Goal: Information Seeking & Learning: Learn about a topic

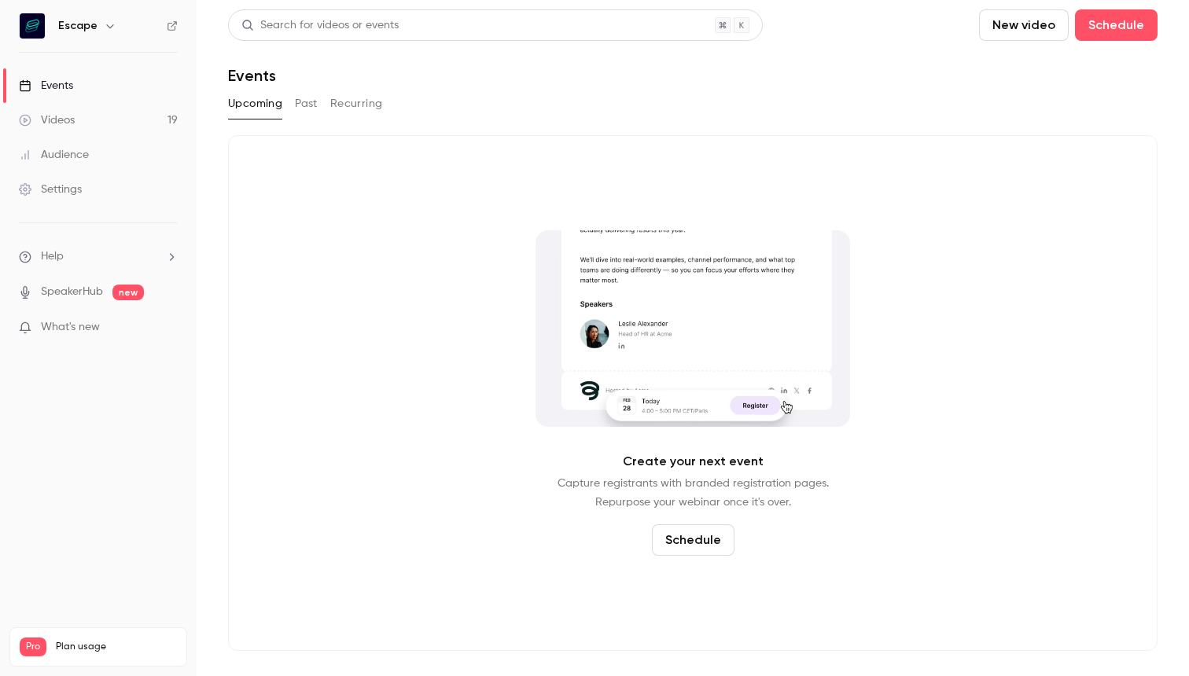
click at [311, 94] on button "Past" at bounding box center [306, 103] width 23 height 25
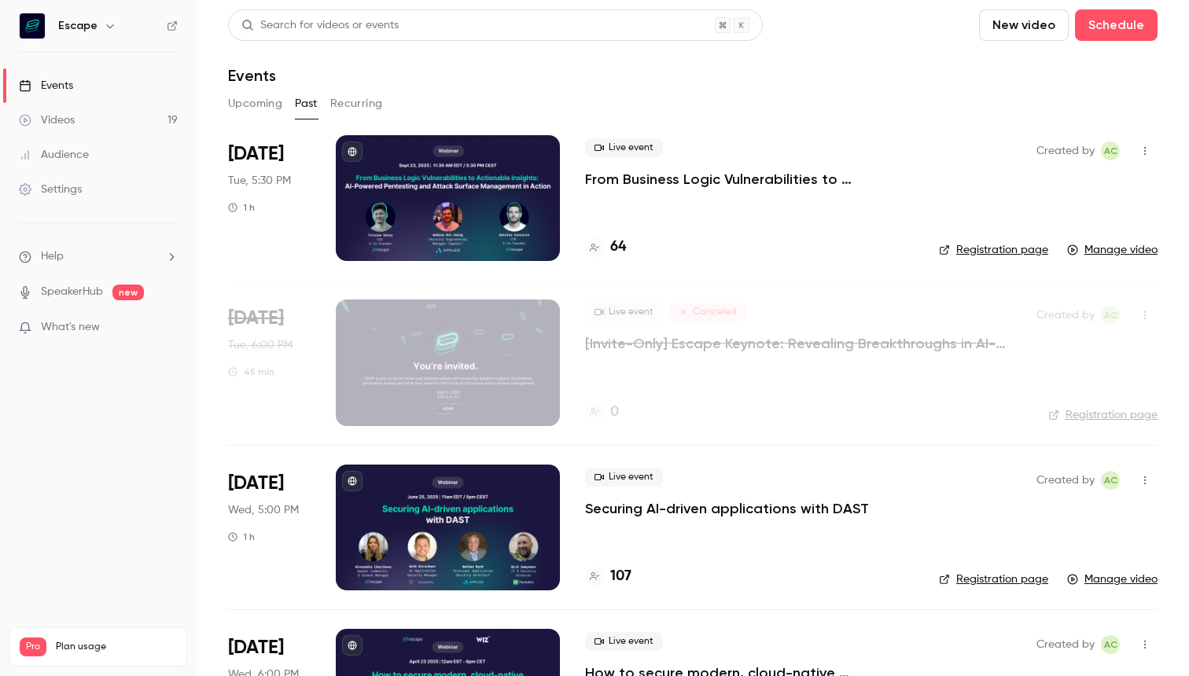
click at [435, 212] on div at bounding box center [448, 198] width 224 height 126
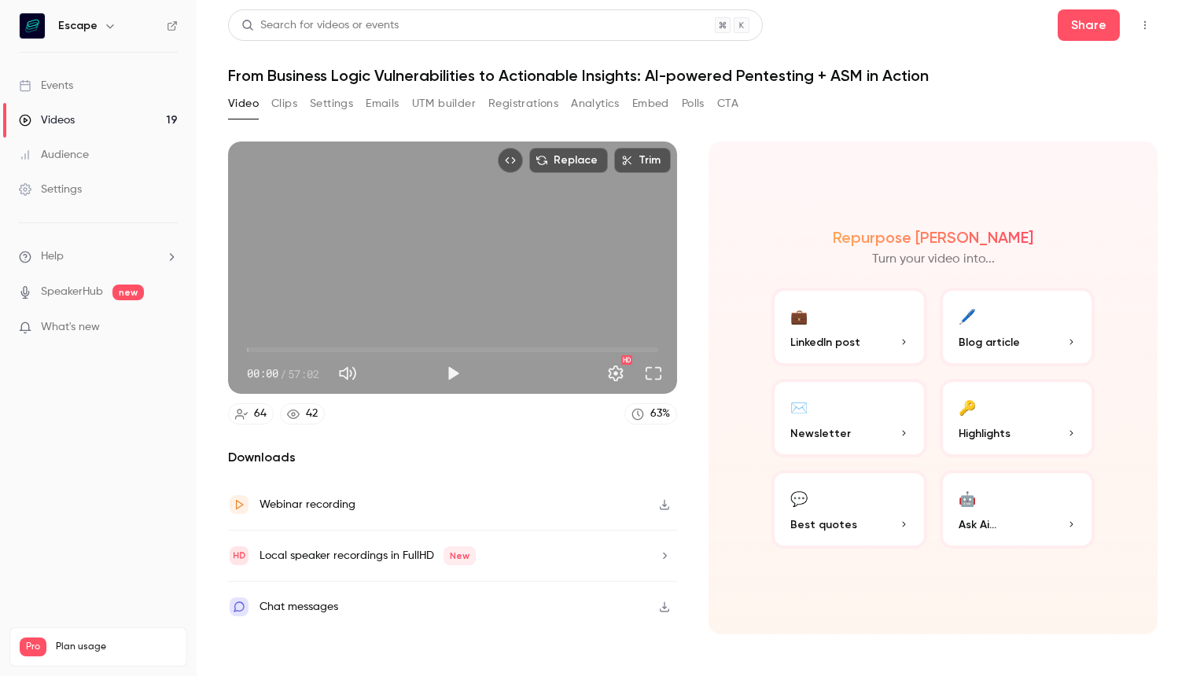
click at [448, 368] on button "Play" at bounding box center [452, 373] width 31 height 31
click at [651, 371] on button "Full screen" at bounding box center [653, 373] width 31 height 31
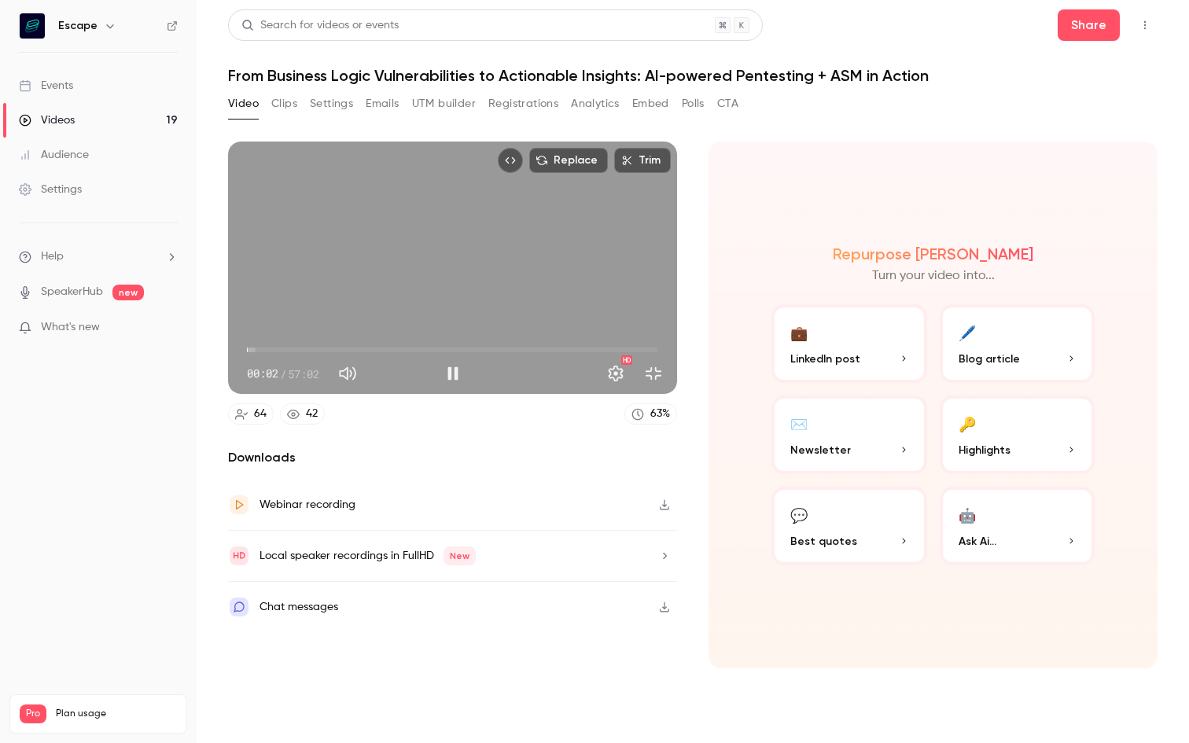
type input "*"
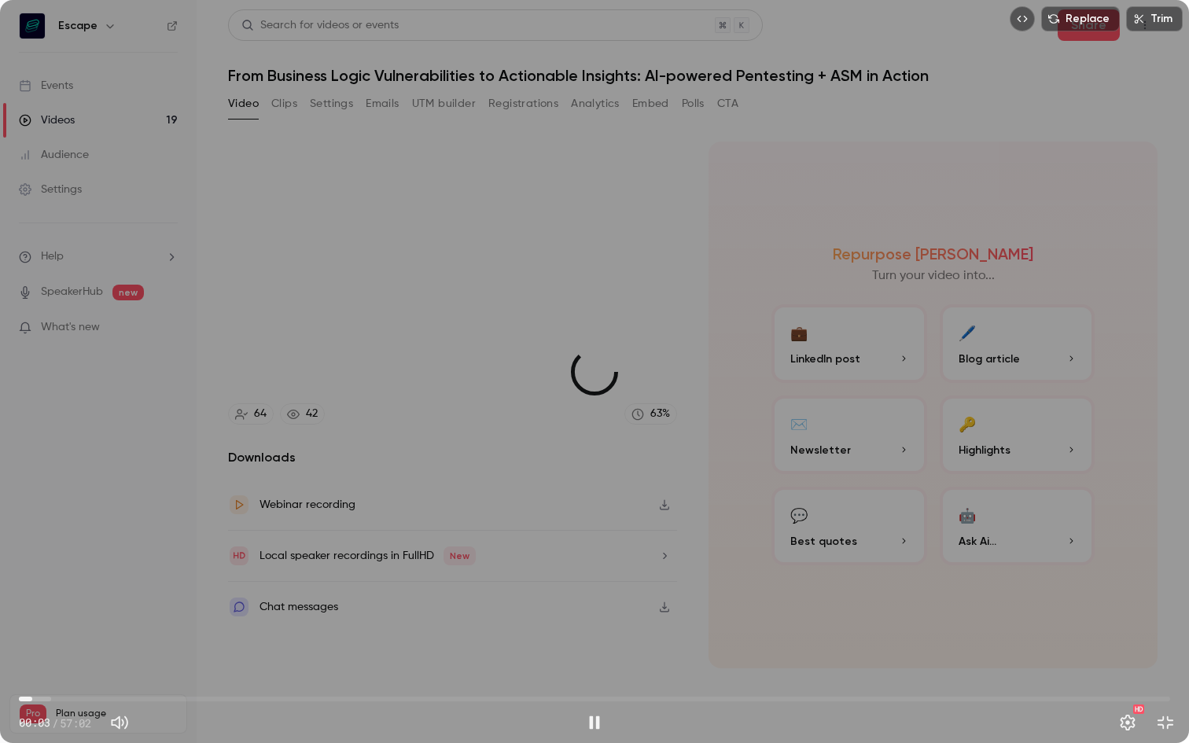
click at [32, 675] on span "00:39" at bounding box center [594, 698] width 1151 height 25
click at [70, 675] on span "02:31" at bounding box center [594, 698] width 1151 height 25
click at [97, 675] on span "02:31" at bounding box center [594, 698] width 1151 height 25
click at [131, 675] on span "03:53" at bounding box center [594, 698] width 1151 height 25
click at [79, 675] on span "05:34" at bounding box center [594, 698] width 1151 height 25
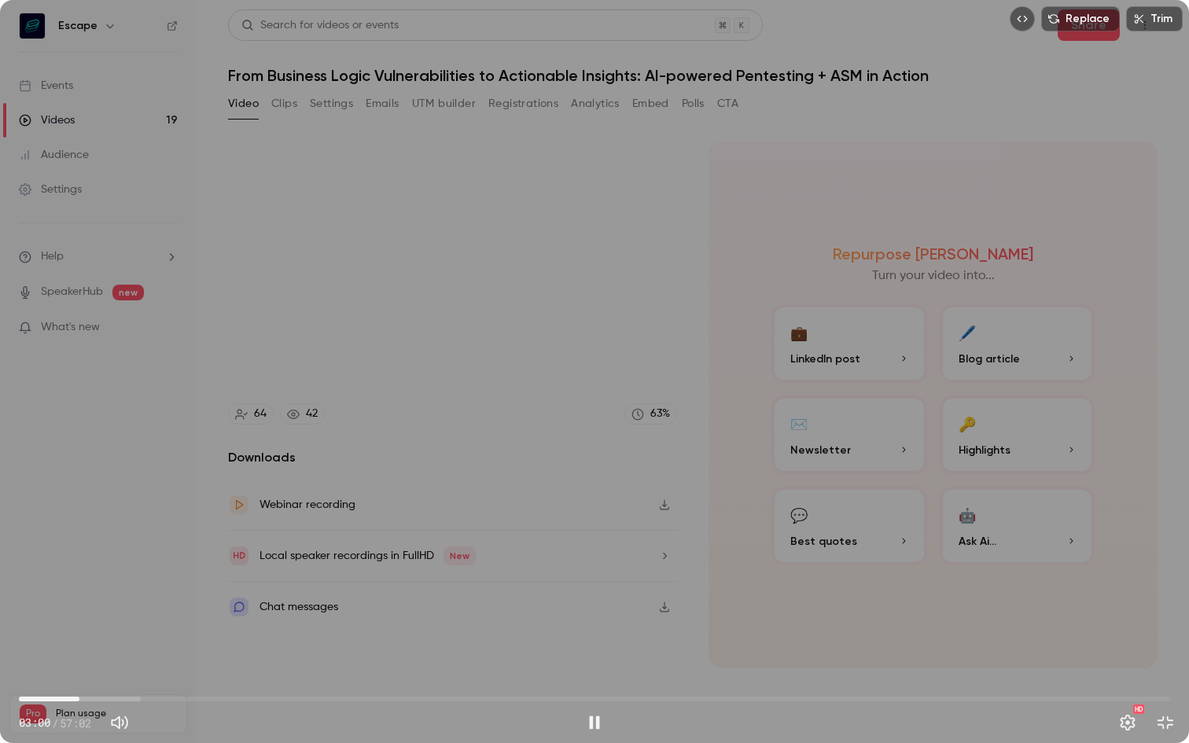
click at [68, 675] on span "03:00" at bounding box center [594, 698] width 1151 height 25
click at [1125, 675] on button "Settings" at bounding box center [1127, 722] width 31 height 31
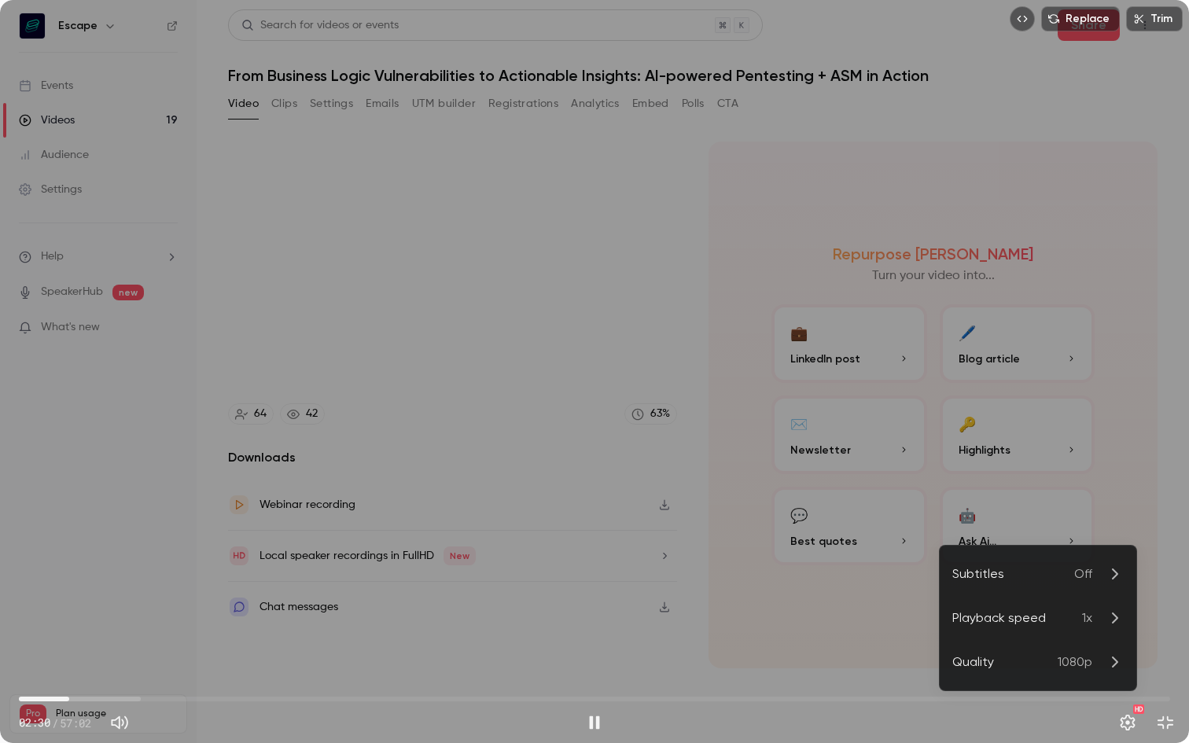
click at [1092, 627] on li "Playback speed 1x" at bounding box center [1038, 618] width 197 height 44
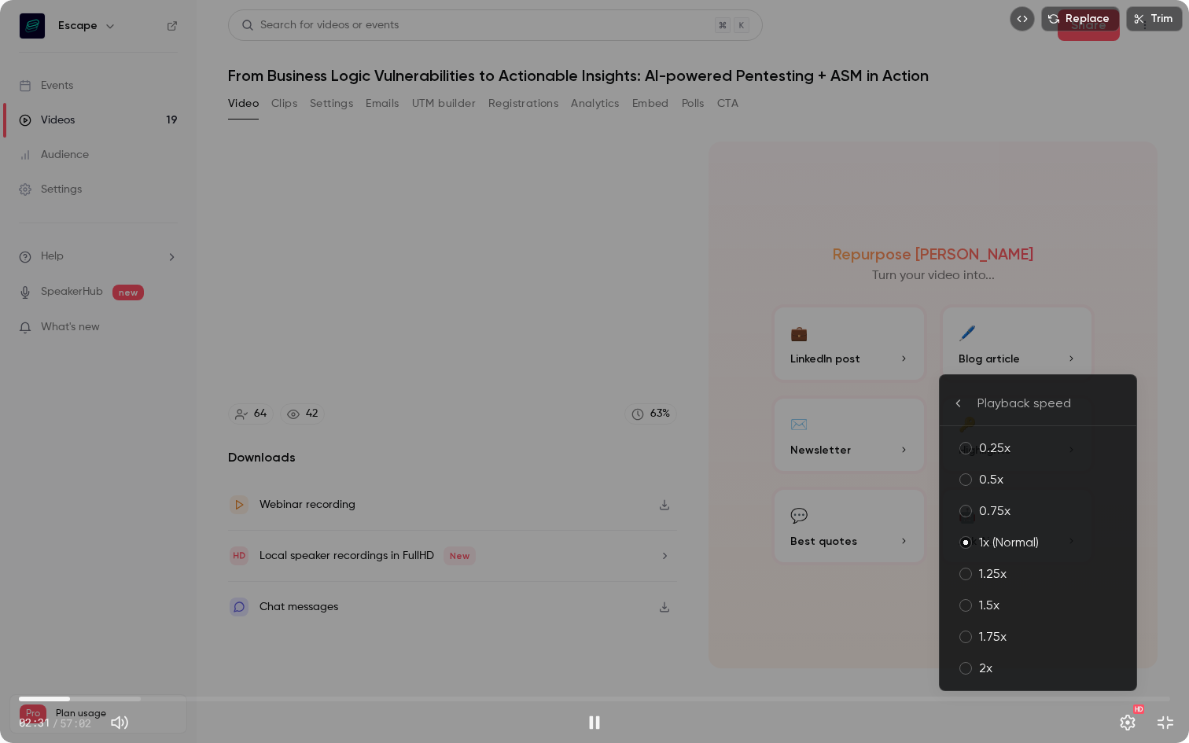
click at [1088, 598] on div "1.5x" at bounding box center [1051, 605] width 145 height 19
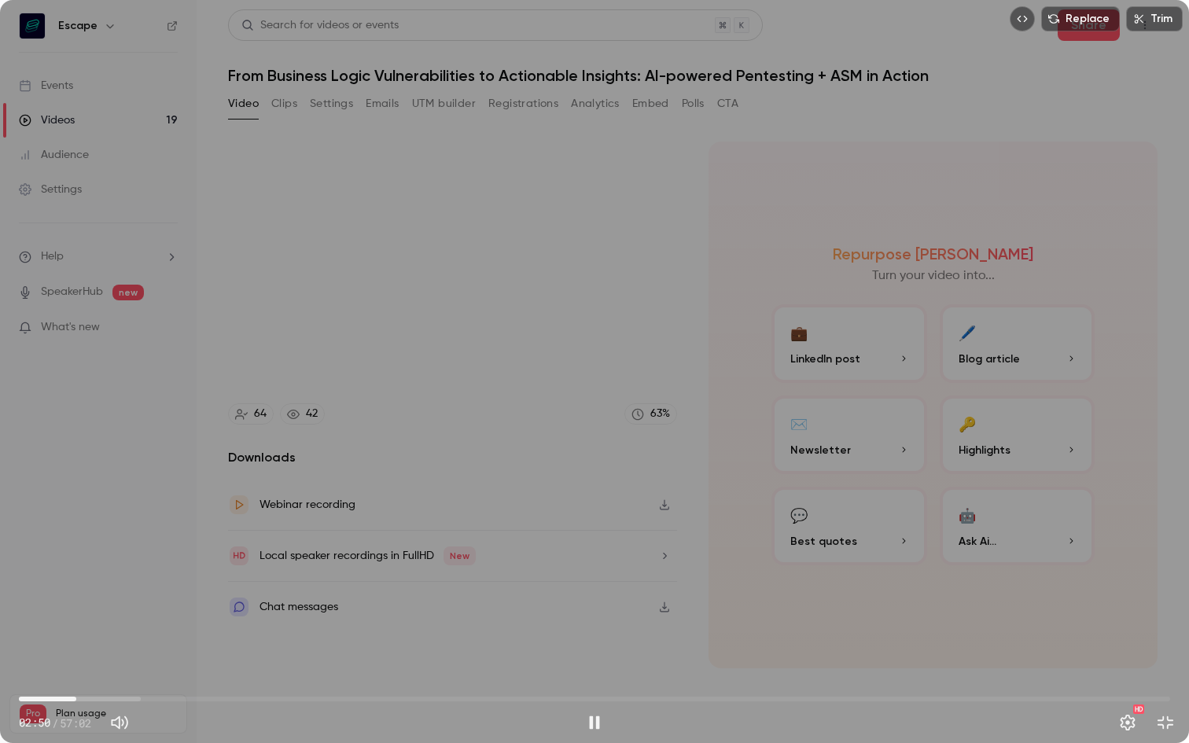
click at [56, 675] on span "02:50" at bounding box center [594, 698] width 1151 height 25
click at [69, 675] on span "01:51" at bounding box center [594, 698] width 1151 height 25
click at [178, 675] on span "07:31" at bounding box center [594, 698] width 1151 height 25
click at [195, 675] on span "07:54" at bounding box center [594, 698] width 1151 height 25
click at [239, 675] on span "10:54" at bounding box center [594, 698] width 1151 height 25
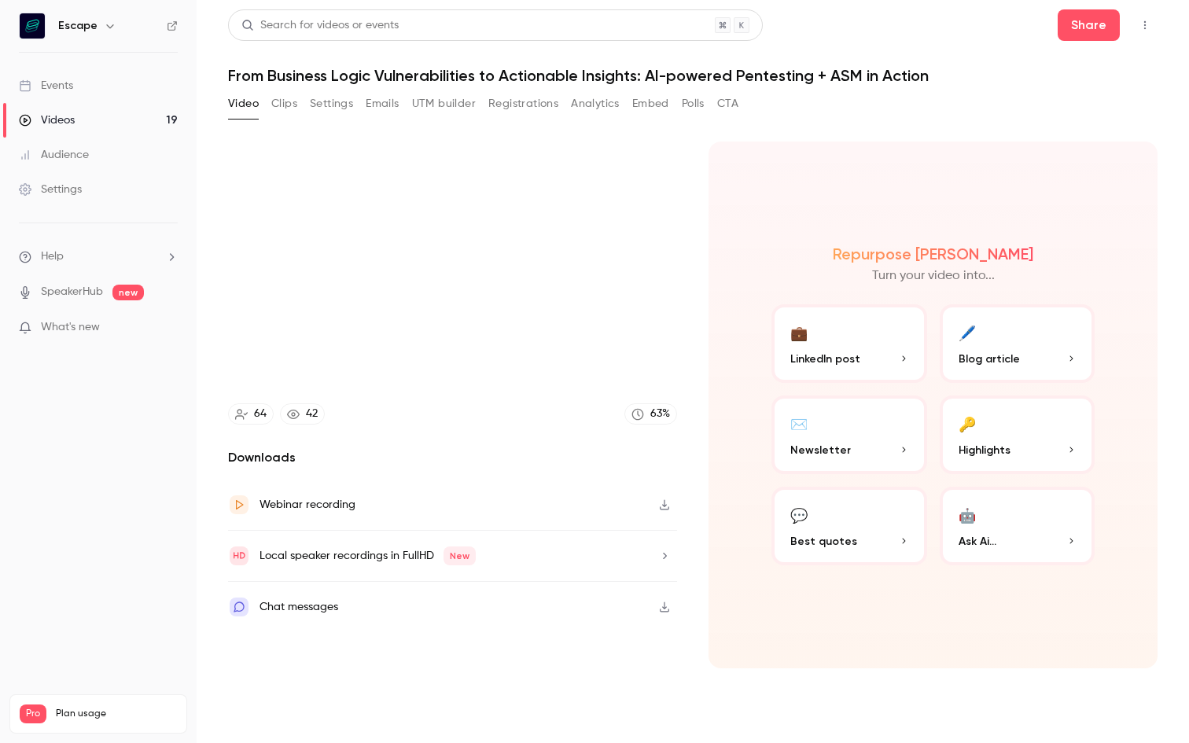
click at [315, 675] on span "10:58" at bounding box center [594, 698] width 1151 height 25
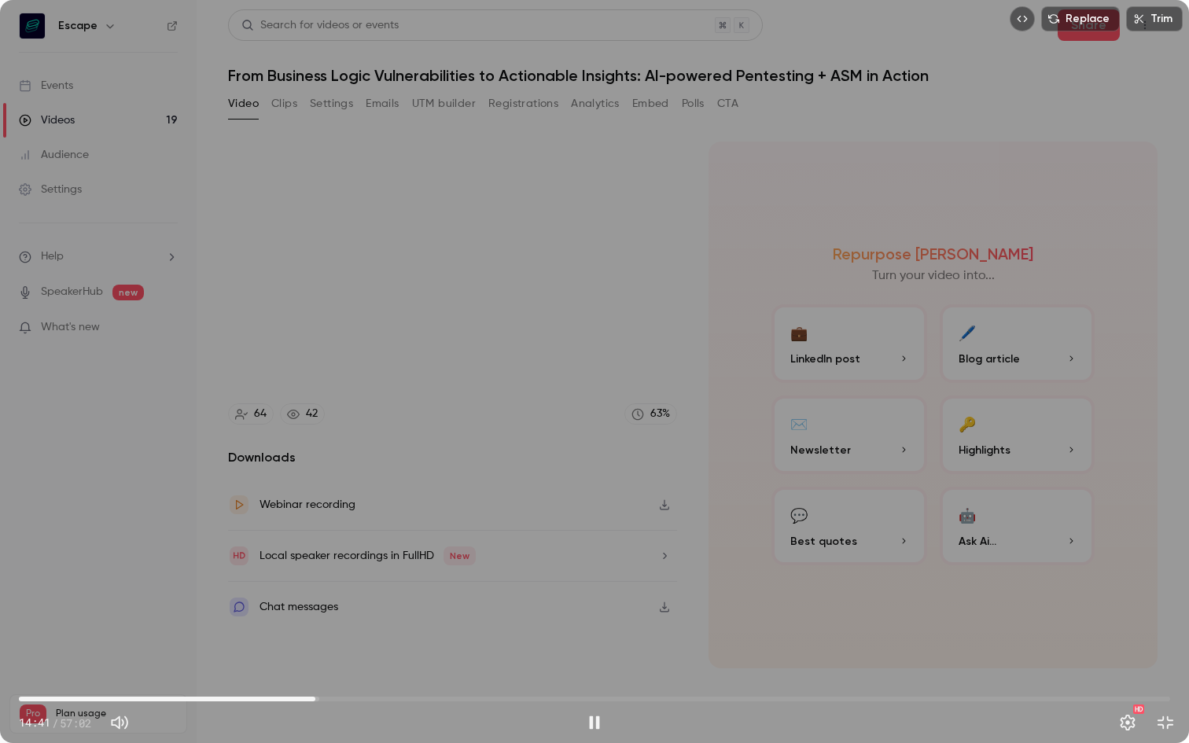
click at [292, 675] on span "14:41" at bounding box center [594, 698] width 1151 height 25
click at [255, 675] on span "11:41" at bounding box center [594, 698] width 1151 height 25
click at [278, 675] on span "11:42" at bounding box center [594, 698] width 1151 height 25
click at [790, 389] on div "Replace Trim 16:24 16:24 / 57:02 HD" at bounding box center [594, 371] width 1189 height 743
click at [930, 534] on div "Replace Trim 16:24 16:24 / 57:02 HD" at bounding box center [594, 371] width 1189 height 743
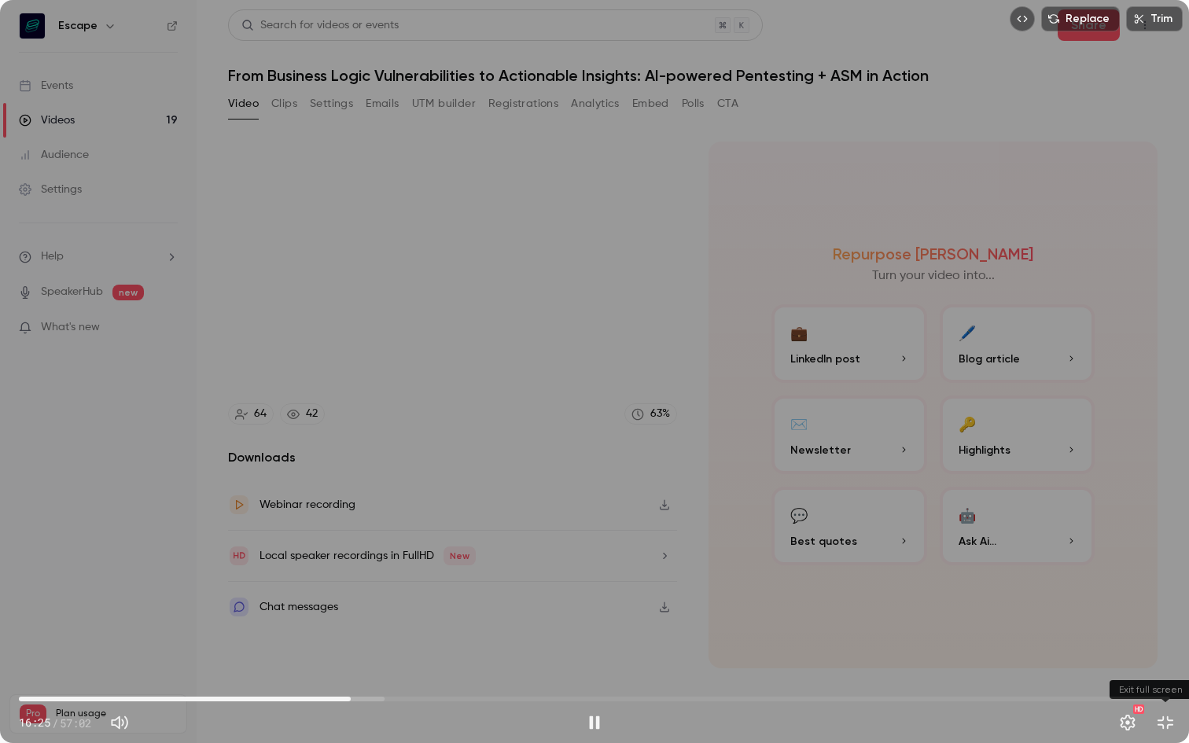
click at [1163, 675] on button "Exit full screen" at bounding box center [1164, 722] width 31 height 31
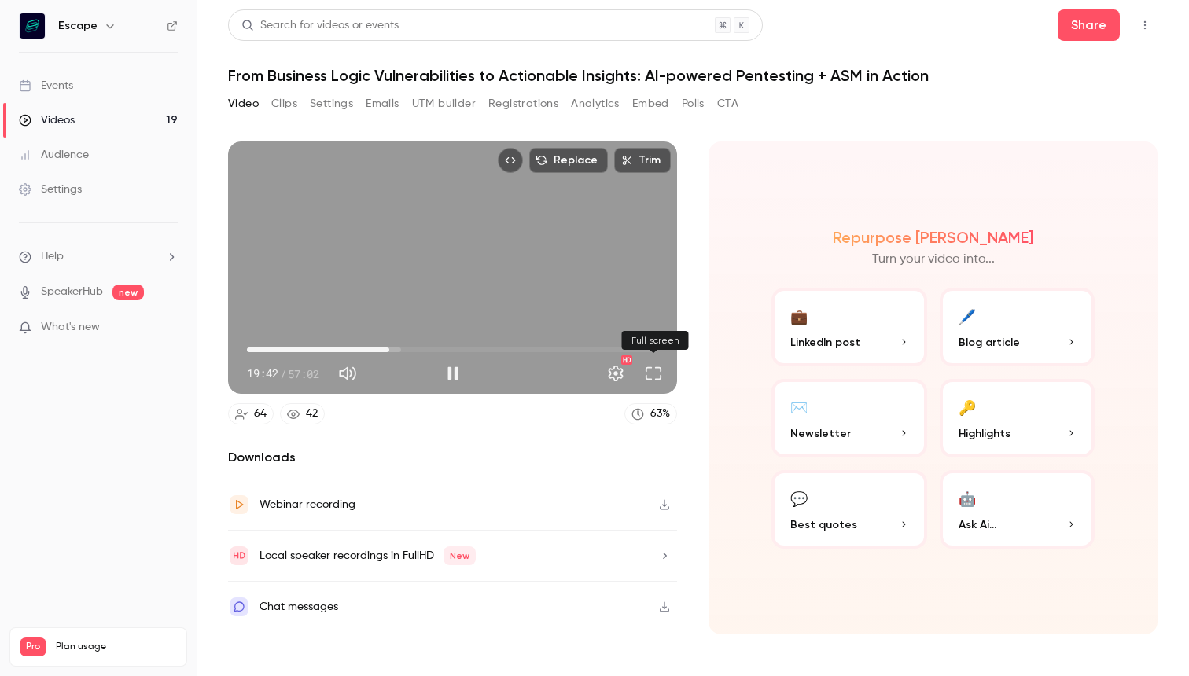
click at [657, 377] on button "Full screen" at bounding box center [653, 373] width 31 height 31
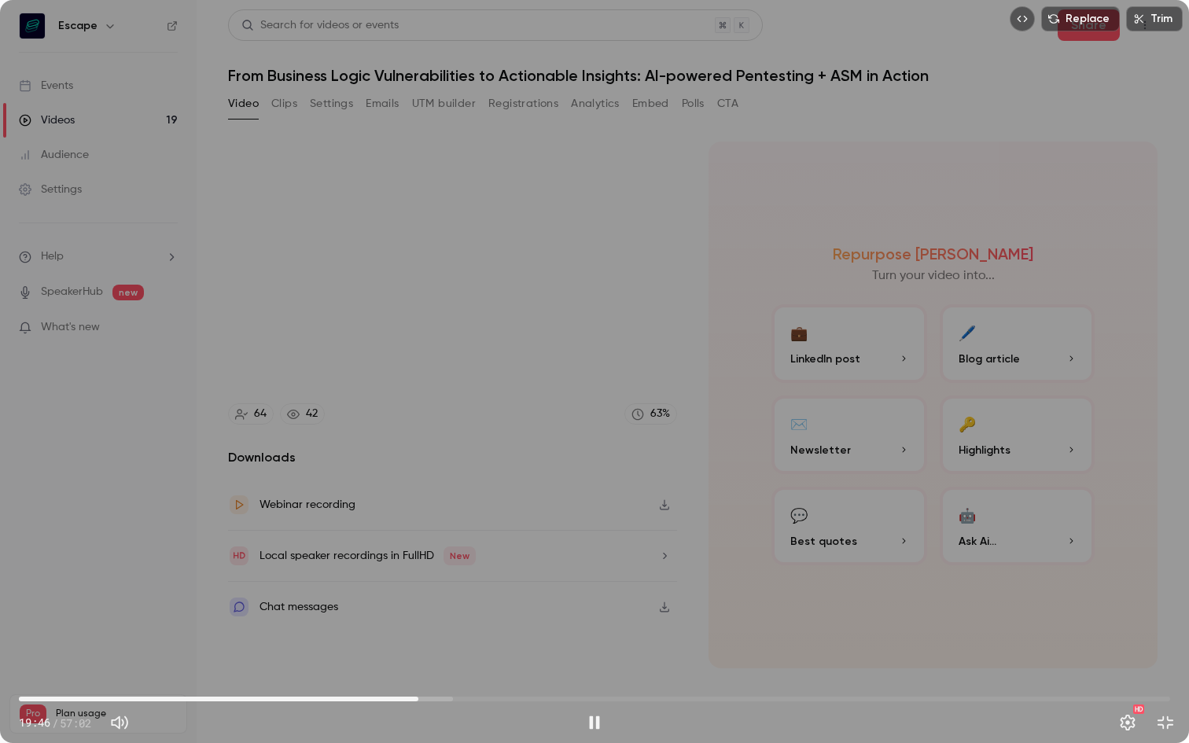
click at [436, 675] on span "19:46" at bounding box center [594, 698] width 1151 height 25
click at [448, 675] on span "21:16" at bounding box center [594, 698] width 1151 height 25
click at [465, 675] on span "21:17" at bounding box center [594, 698] width 1151 height 25
click at [469, 675] on span "22:19" at bounding box center [469, 699] width 5 height 5
click at [441, 675] on span "22:19" at bounding box center [594, 698] width 1151 height 25
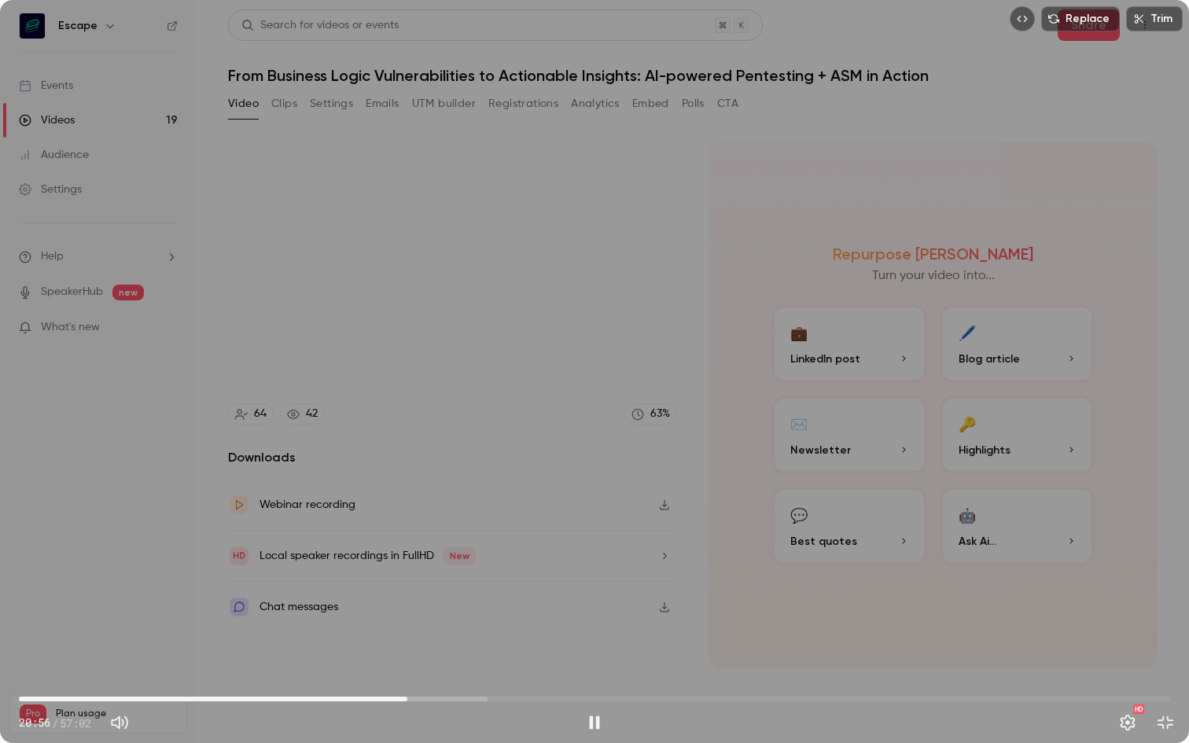
click at [407, 675] on span "19:14" at bounding box center [594, 698] width 1151 height 25
click at [416, 675] on span "19:40" at bounding box center [416, 699] width 5 height 5
click at [424, 675] on span "20:03" at bounding box center [423, 699] width 5 height 5
click at [432, 675] on span "20:29" at bounding box center [594, 698] width 1151 height 25
click at [427, 675] on span "20:13" at bounding box center [427, 699] width 5 height 5
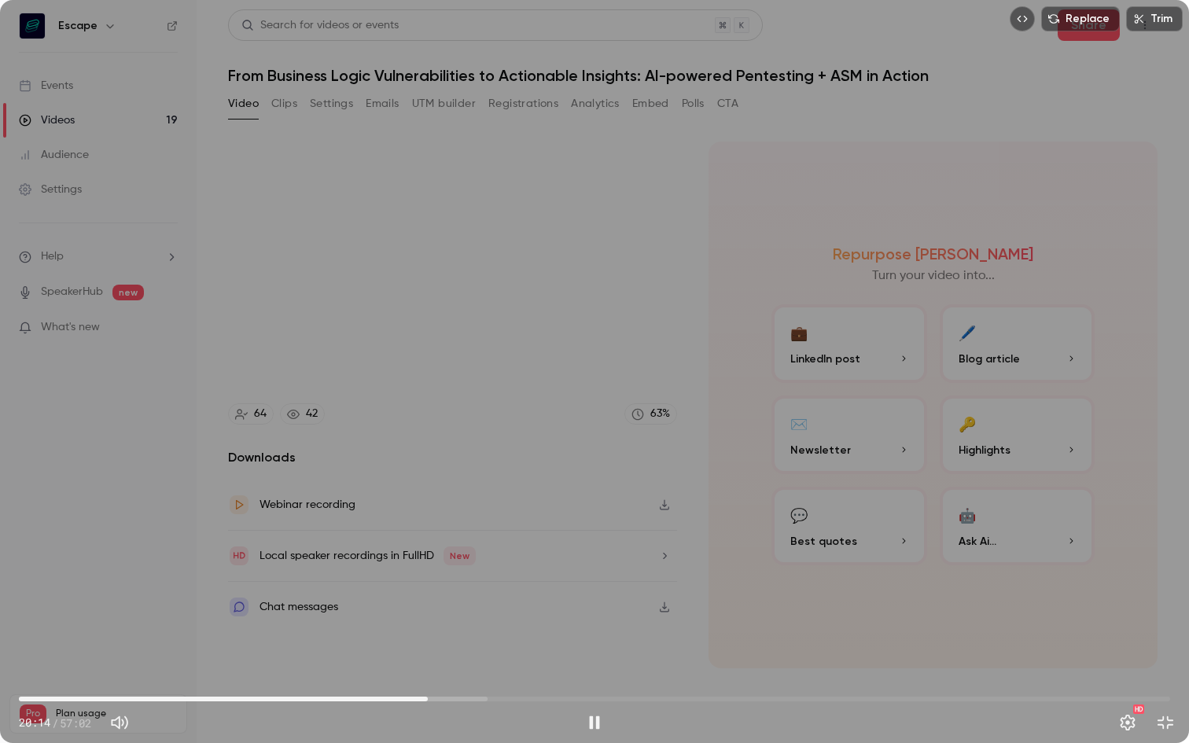
click at [430, 675] on span "20:14" at bounding box center [427, 699] width 5 height 5
click at [1167, 675] on button "Exit full screen" at bounding box center [1164, 722] width 31 height 31
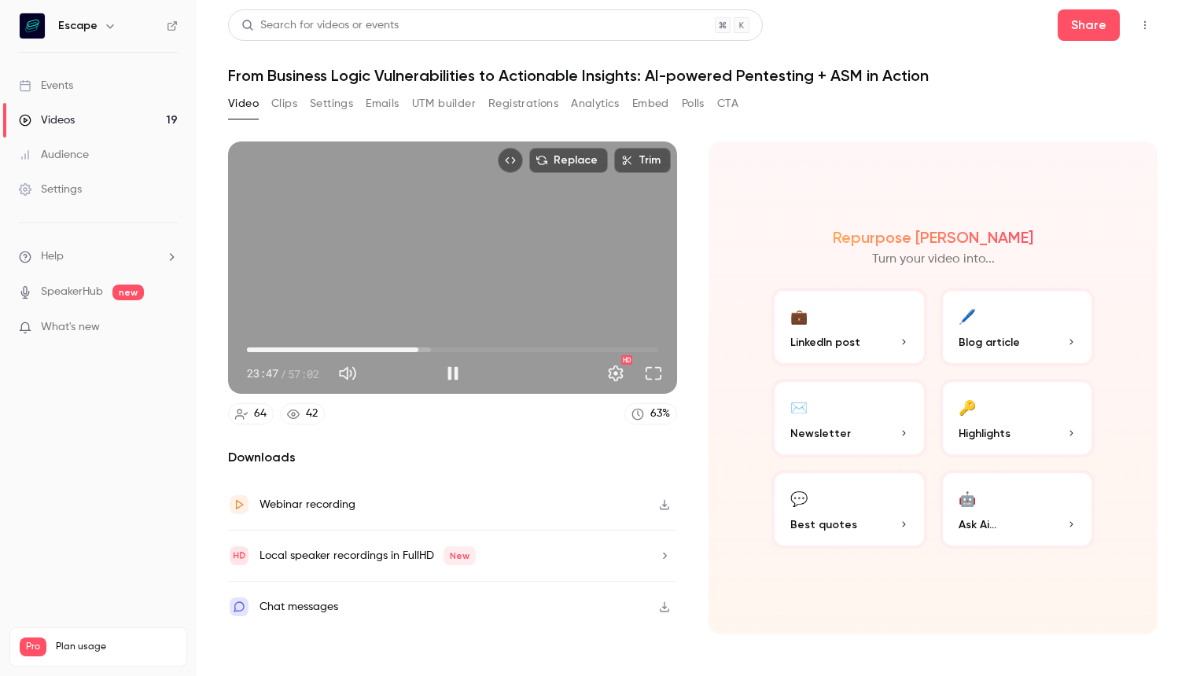
click at [658, 379] on button "Full screen" at bounding box center [653, 373] width 31 height 31
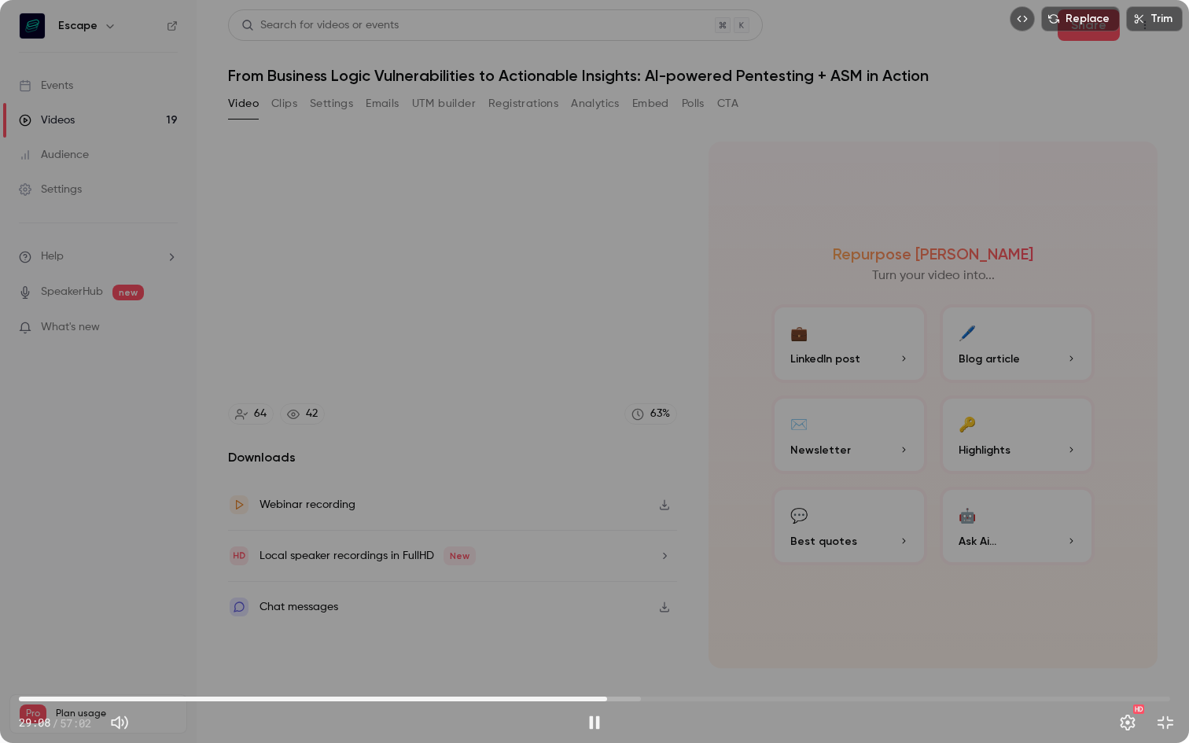
click at [616, 675] on span "29:08" at bounding box center [594, 698] width 1151 height 25
click at [631, 675] on span "29:36" at bounding box center [594, 698] width 1151 height 25
click at [650, 675] on span "30:33" at bounding box center [594, 698] width 1151 height 25
click at [664, 675] on span "31:18" at bounding box center [594, 698] width 1151 height 25
click at [682, 675] on span "32:53" at bounding box center [594, 698] width 1151 height 25
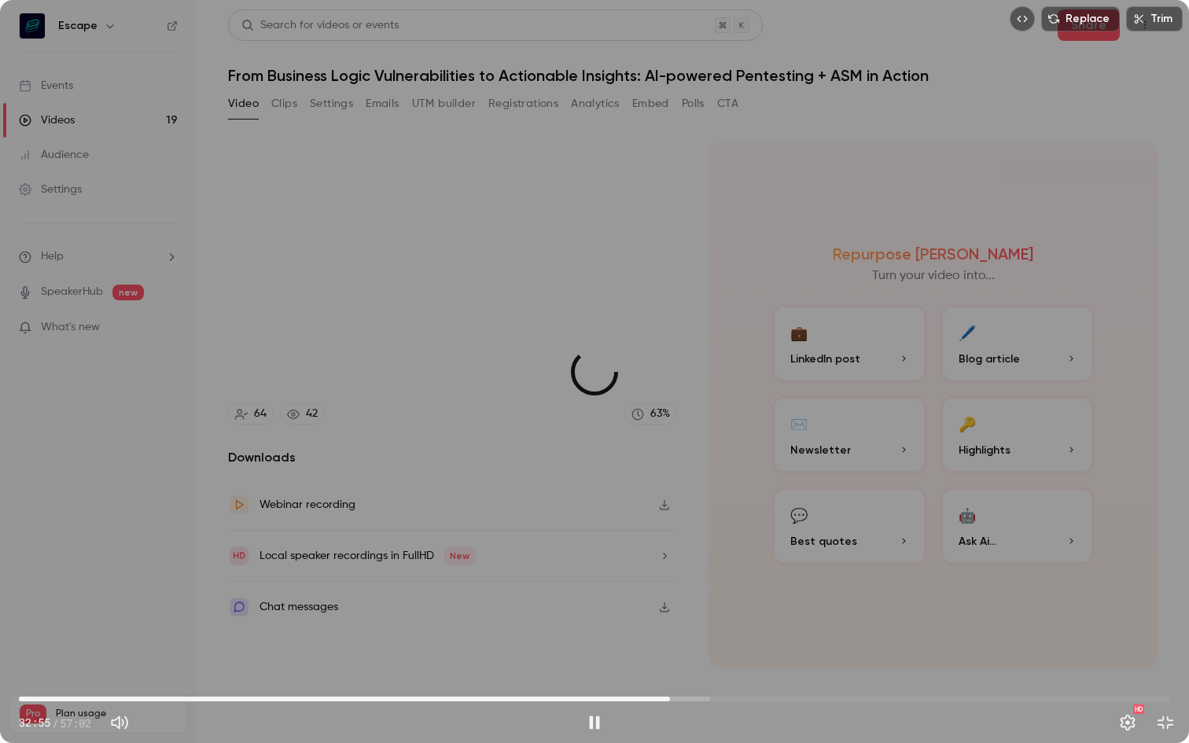
click at [670, 675] on span "32:15" at bounding box center [594, 698] width 1151 height 25
click at [681, 675] on span "32:16" at bounding box center [594, 698] width 1151 height 25
click at [746, 675] on span "33:11" at bounding box center [594, 698] width 1151 height 25
click at [738, 675] on span "36:03" at bounding box center [594, 698] width 1151 height 25
click at [759, 675] on span "36:39" at bounding box center [594, 698] width 1151 height 25
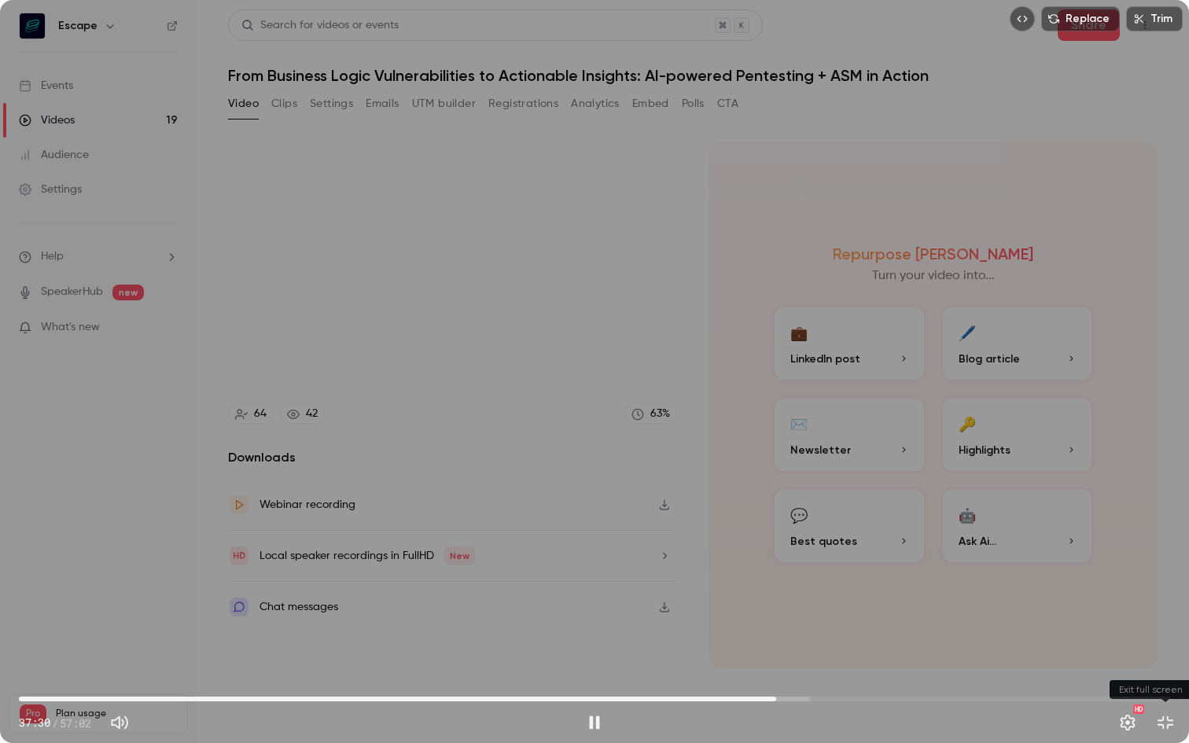
click at [1165, 675] on button "Exit full screen" at bounding box center [1164, 722] width 31 height 31
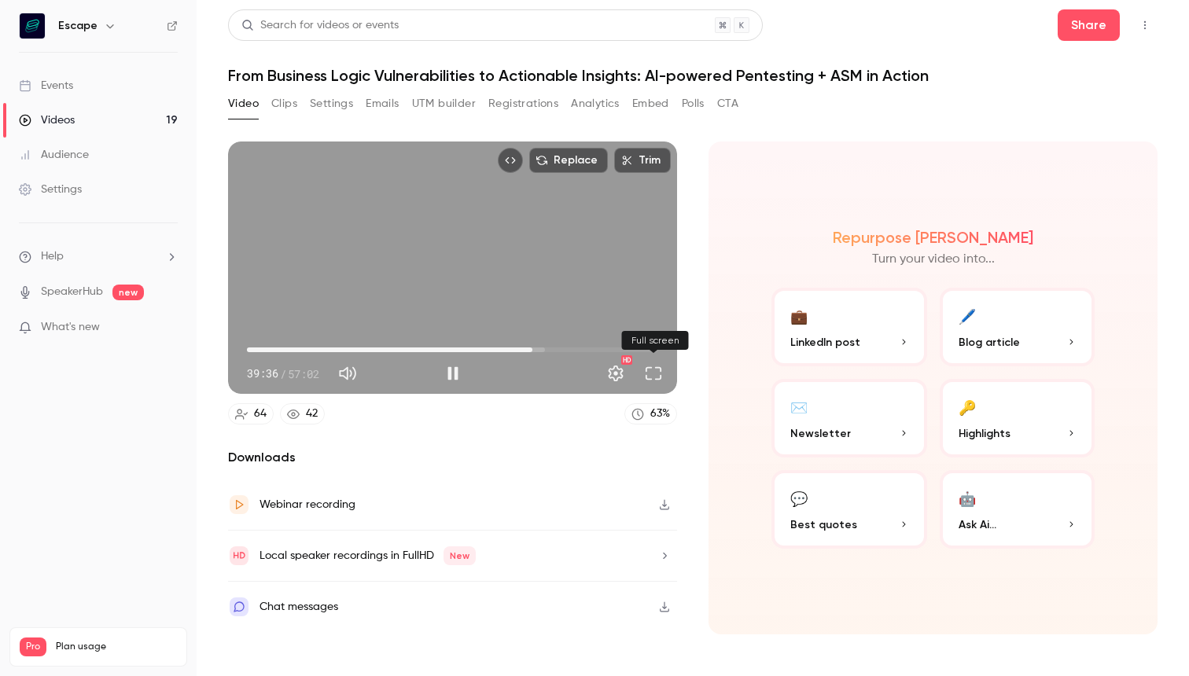
click at [649, 372] on button "Full screen" at bounding box center [653, 373] width 31 height 31
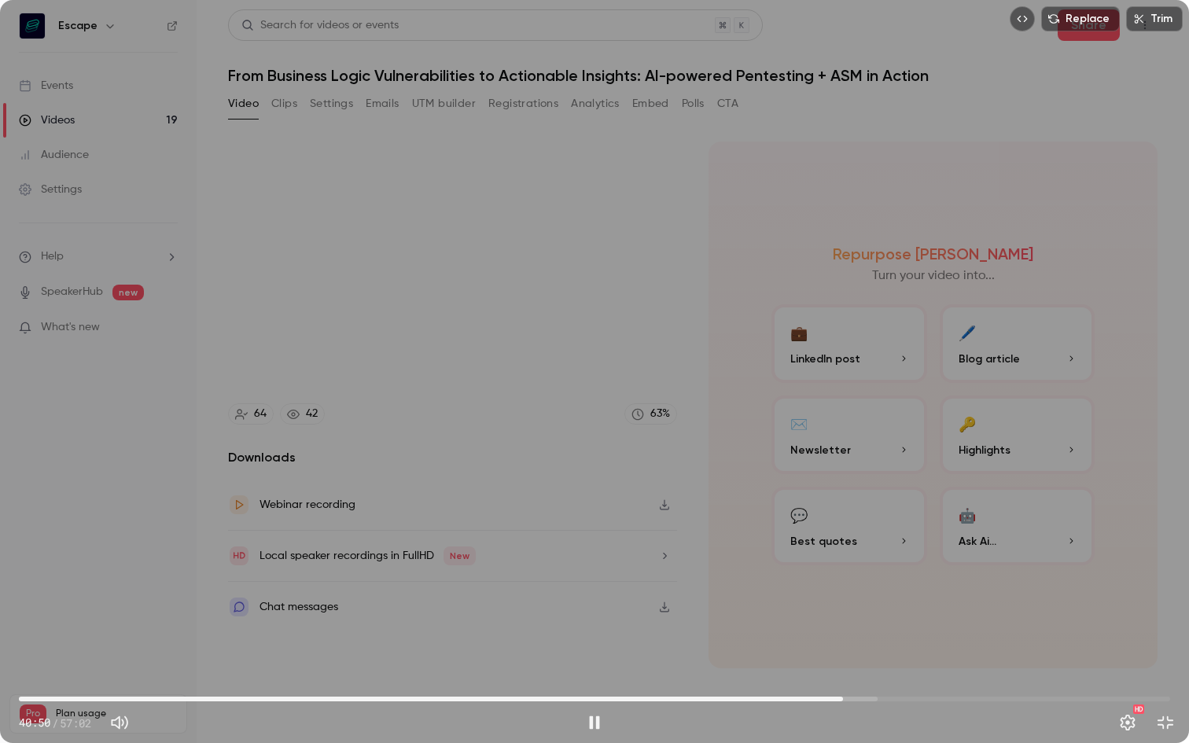
click at [515, 675] on div "40:50 / 57:02" at bounding box center [299, 722] width 560 height 25
click at [706, 592] on div "Replace Trim 40:51 40:51 / 57:02 HD" at bounding box center [594, 371] width 1189 height 743
click at [1179, 675] on button "Exit full screen" at bounding box center [1164, 722] width 31 height 31
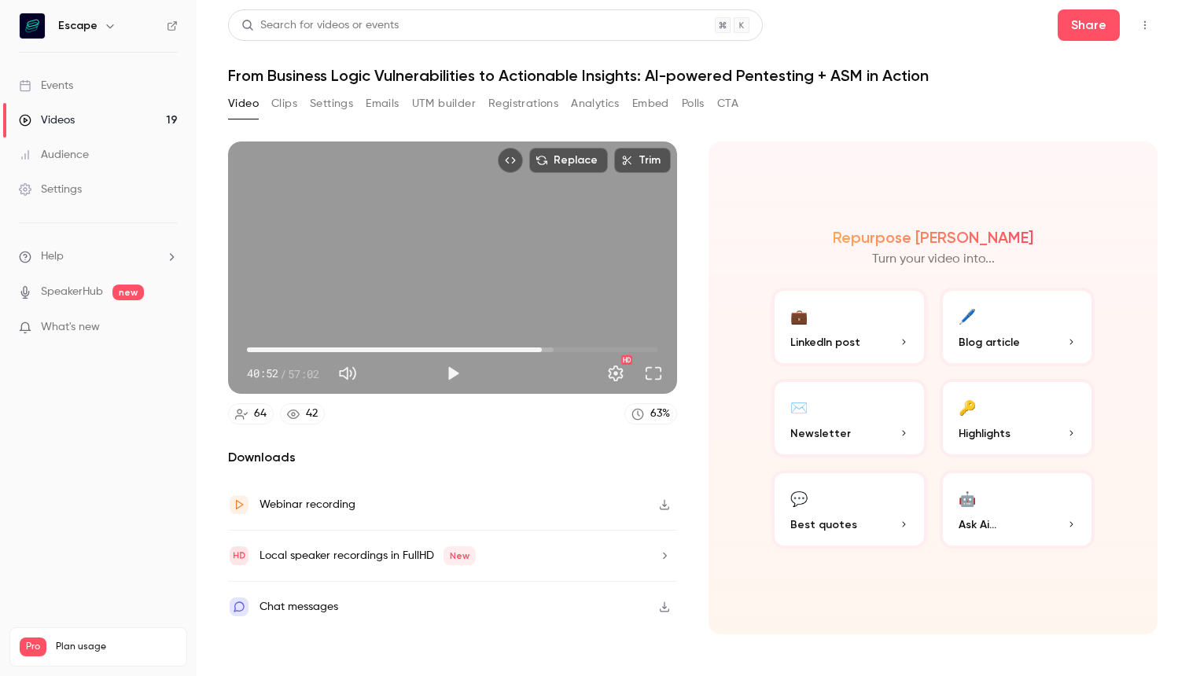
click at [623, 234] on div "Replace Trim 40:52 40:52 / 57:02 HD" at bounding box center [452, 268] width 449 height 252
click at [660, 366] on button "Full screen" at bounding box center [653, 373] width 31 height 31
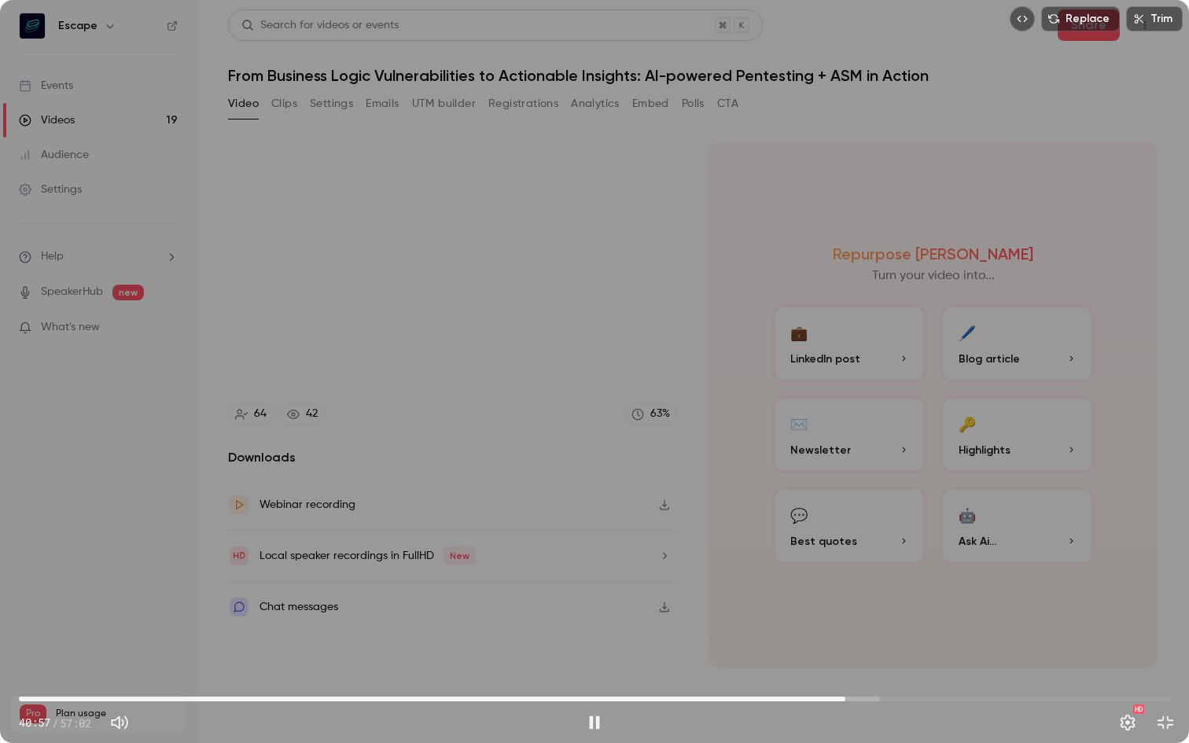
click at [854, 675] on span "40:57" at bounding box center [594, 698] width 1151 height 25
click at [870, 675] on span "41:22" at bounding box center [594, 698] width 1151 height 25
click at [896, 675] on span "42:09" at bounding box center [594, 698] width 1151 height 25
click at [868, 675] on span "42:04" at bounding box center [594, 698] width 1151 height 25
click at [901, 675] on span "42:12" at bounding box center [594, 698] width 1151 height 25
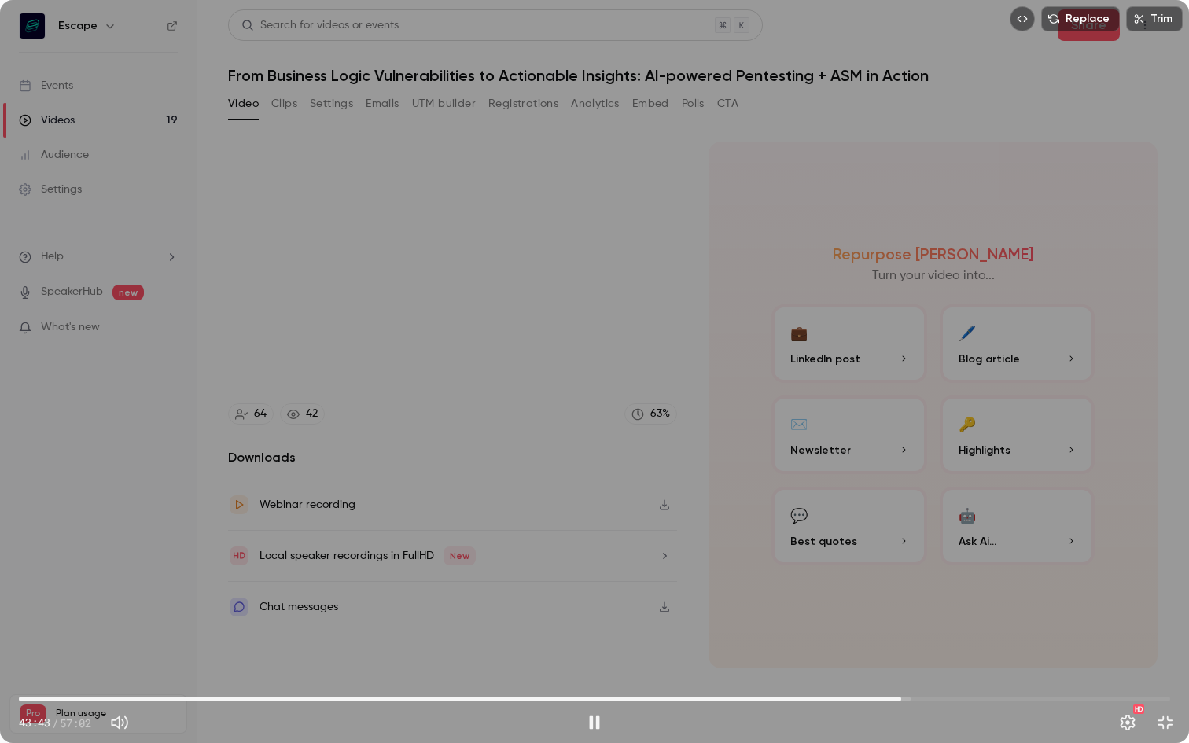
click at [924, 675] on span "43:43" at bounding box center [594, 698] width 1151 height 25
click at [940, 675] on span "44:51" at bounding box center [594, 698] width 1151 height 25
click at [963, 675] on span "46:47" at bounding box center [594, 698] width 1151 height 25
click at [992, 675] on span "48:14" at bounding box center [594, 698] width 1151 height 25
click at [1005, 675] on span "48:14" at bounding box center [594, 698] width 1151 height 25
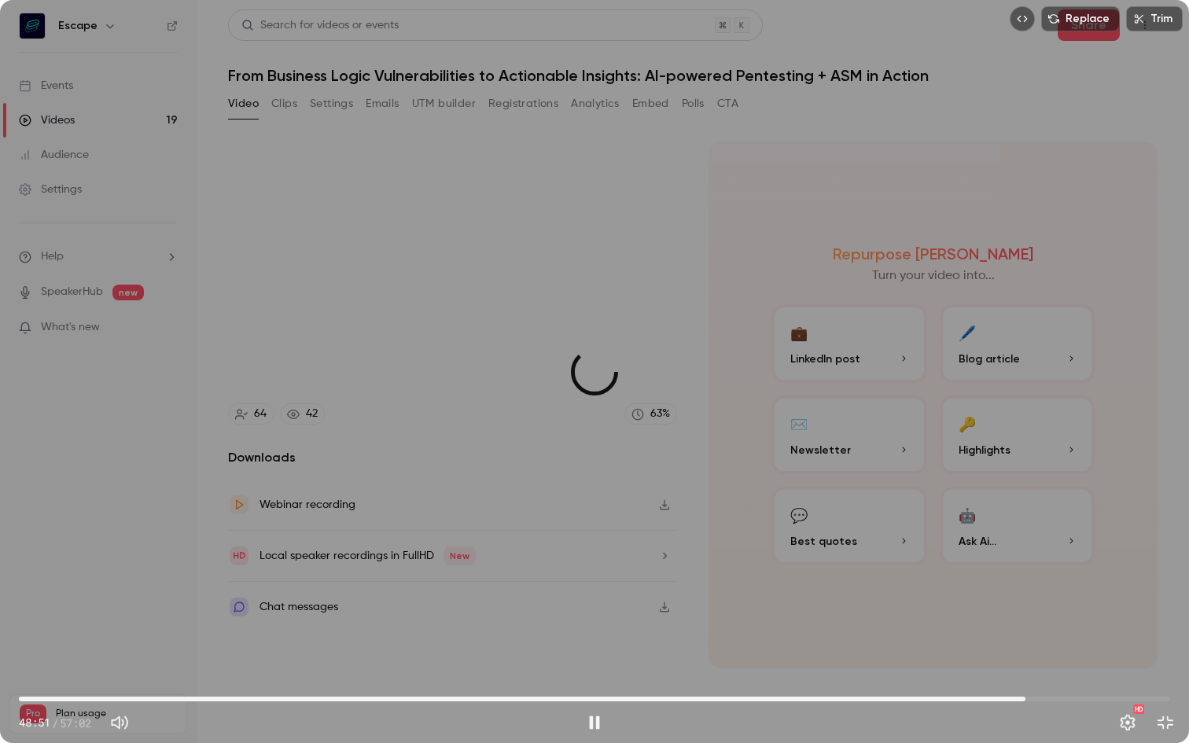
click at [1025, 675] on span "49:52" at bounding box center [594, 698] width 1151 height 25
click at [1056, 675] on span "51:23" at bounding box center [594, 698] width 1151 height 25
click at [1080, 675] on span "52:35" at bounding box center [594, 698] width 1151 height 25
click at [1169, 675] on button "Exit full screen" at bounding box center [1164, 722] width 31 height 31
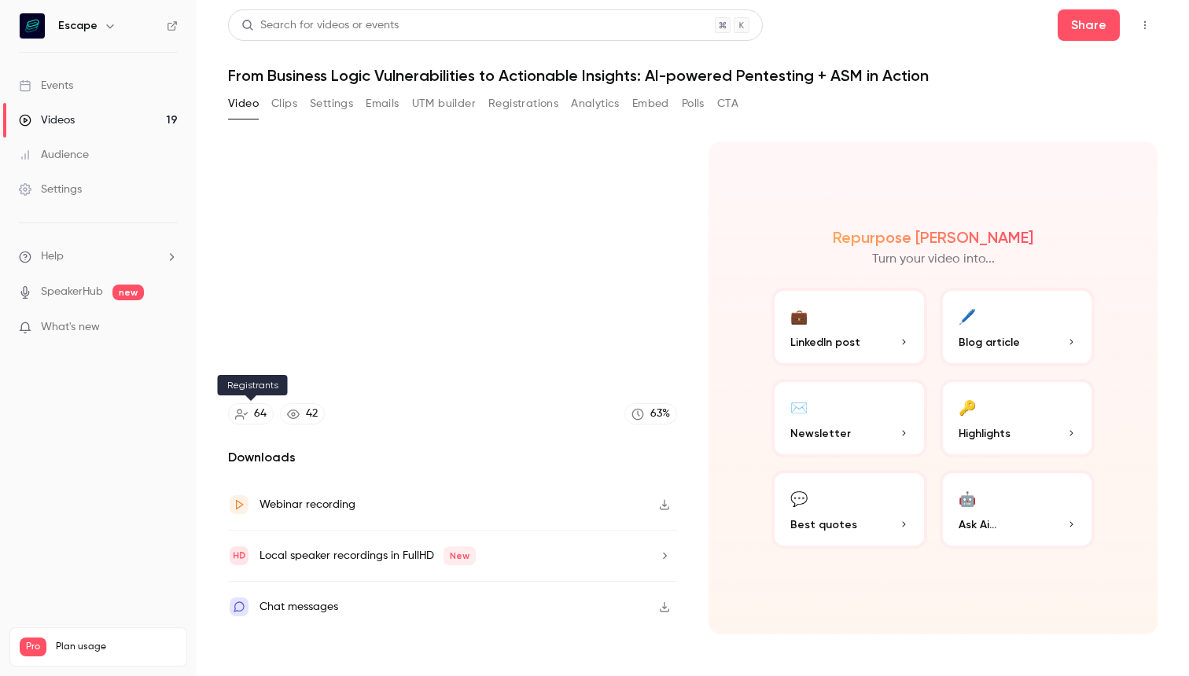
type input "******"
click at [256, 416] on div "64" at bounding box center [260, 414] width 13 height 17
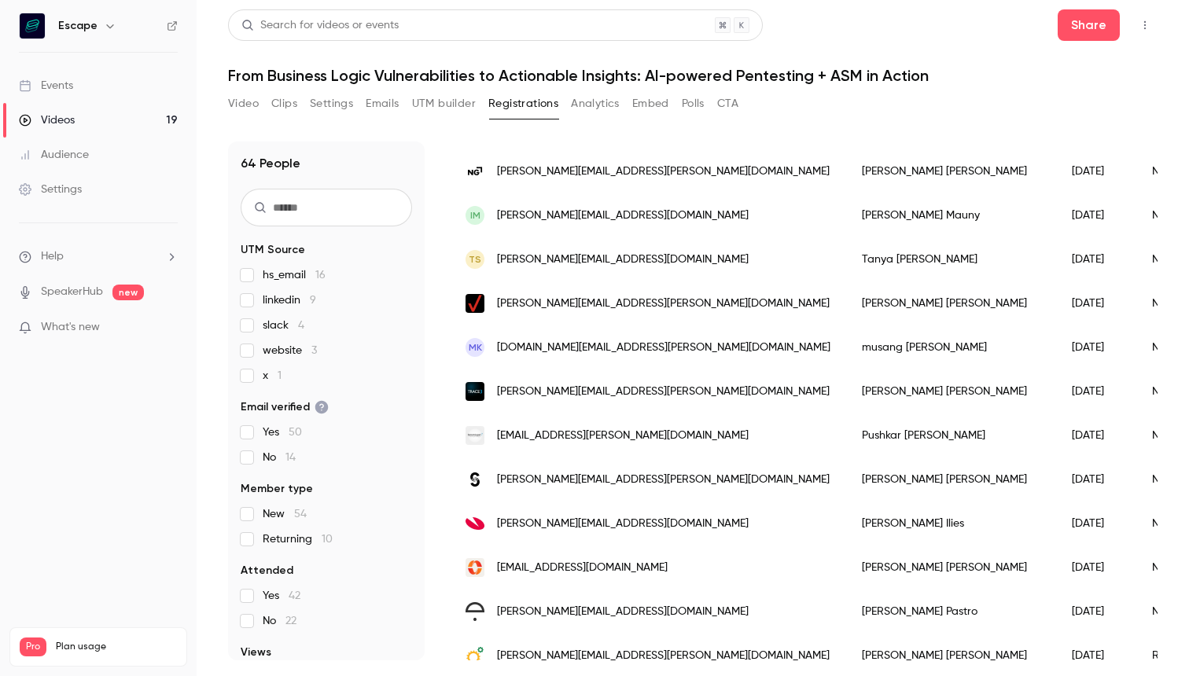
scroll to position [1845, 0]
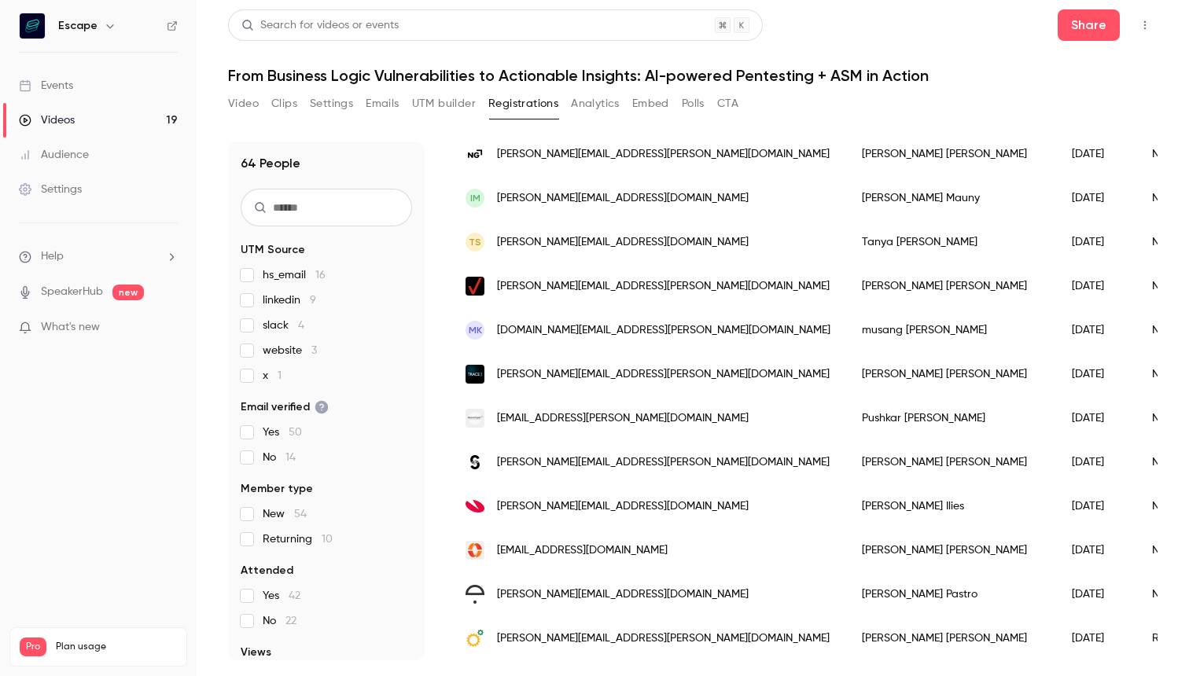
click at [647, 539] on div "[EMAIL_ADDRESS][DOMAIN_NAME]" at bounding box center [648, 550] width 396 height 44
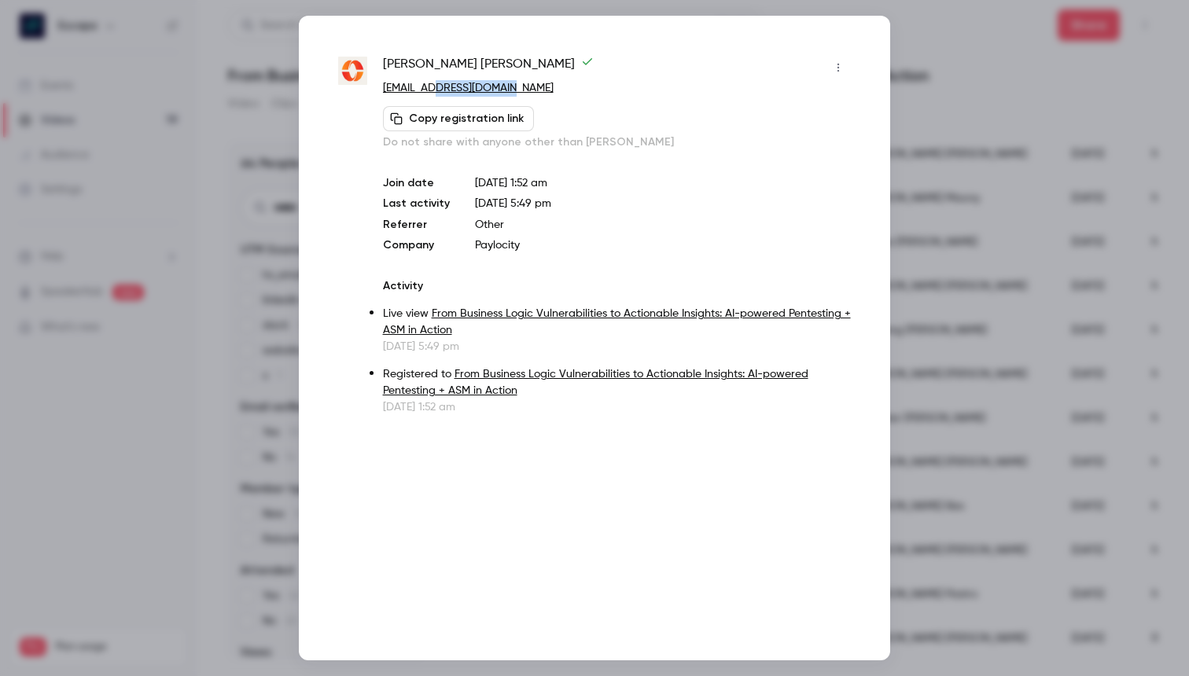
drag, startPoint x: 524, startPoint y: 90, endPoint x: 438, endPoint y: 90, distance: 85.7
click at [438, 90] on p "[EMAIL_ADDRESS][DOMAIN_NAME]" at bounding box center [617, 88] width 468 height 17
copy link "[DOMAIN_NAME]"
